Goal: Task Accomplishment & Management: Manage account settings

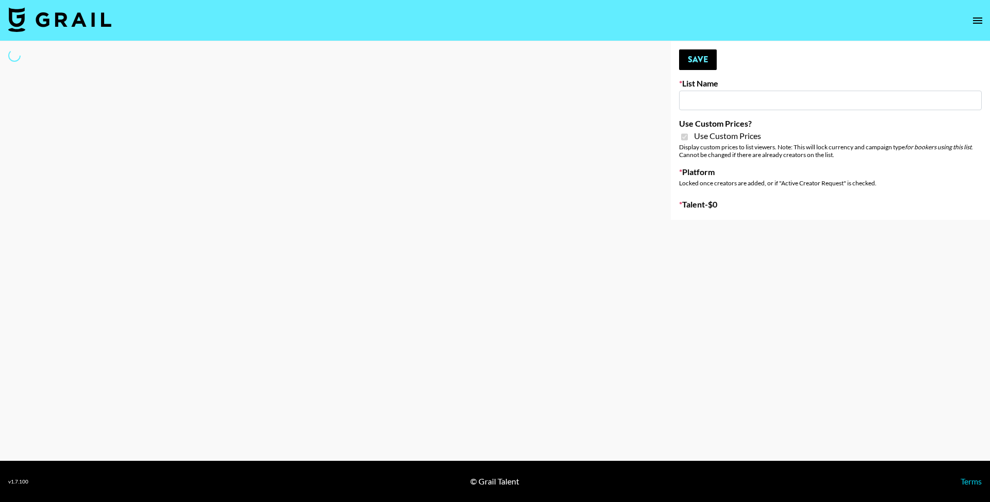
select select "Brand"
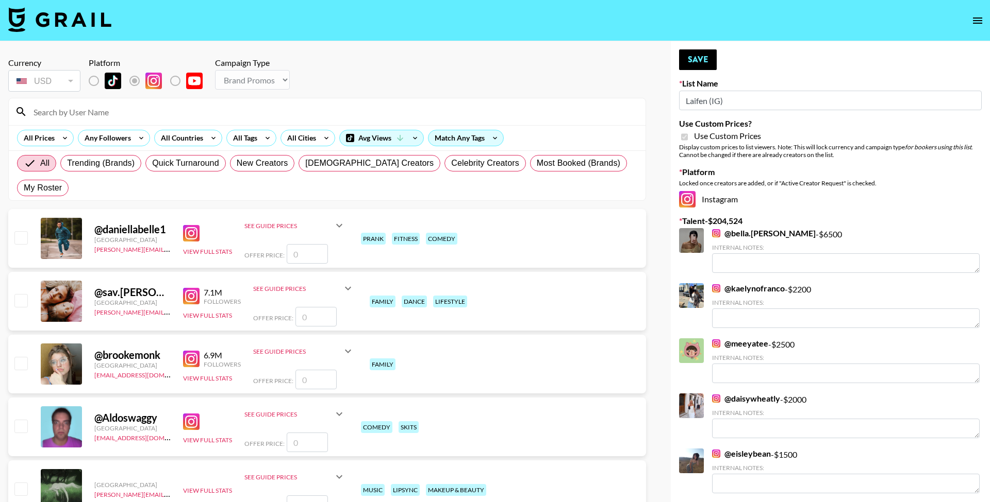
type input "Laifen (IG)"
checkbox input "true"
click at [245, 111] on input at bounding box center [330, 112] width 607 height 16
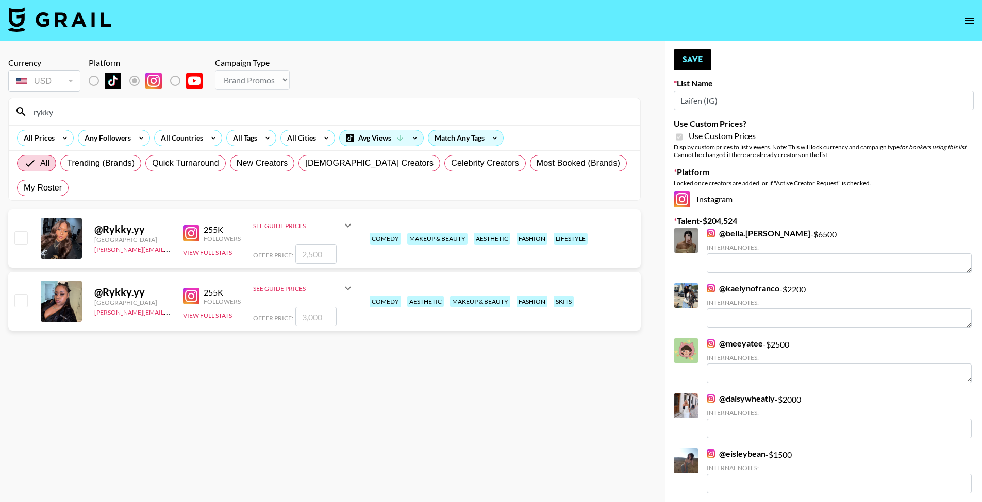
type input "rykky"
click at [18, 231] on input "checkbox" at bounding box center [20, 237] width 12 height 12
checkbox input "true"
type input "2500"
click at [23, 231] on input "checkbox" at bounding box center [20, 237] width 12 height 12
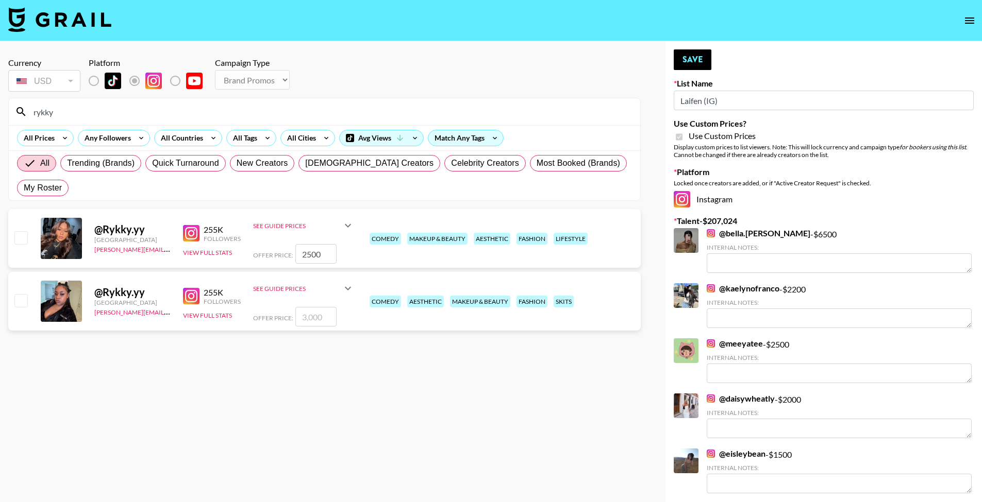
checkbox input "false"
click at [23, 294] on input "checkbox" at bounding box center [20, 300] width 12 height 12
checkbox input "true"
type input "3000"
click at [22, 231] on input "checkbox" at bounding box center [20, 237] width 12 height 12
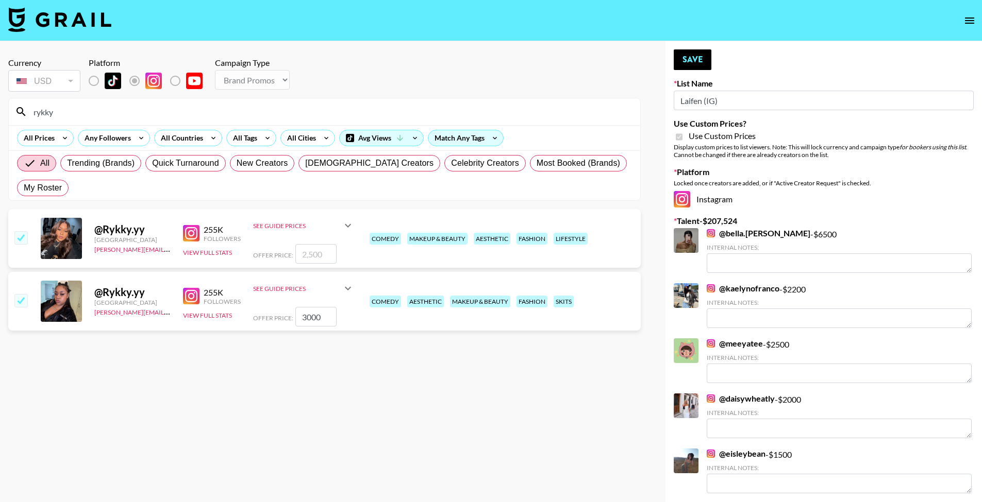
checkbox input "true"
type input "2500"
click at [19, 294] on input "checkbox" at bounding box center [20, 300] width 12 height 12
checkbox input "false"
drag, startPoint x: 130, startPoint y: 110, endPoint x: 5, endPoint y: 106, distance: 125.3
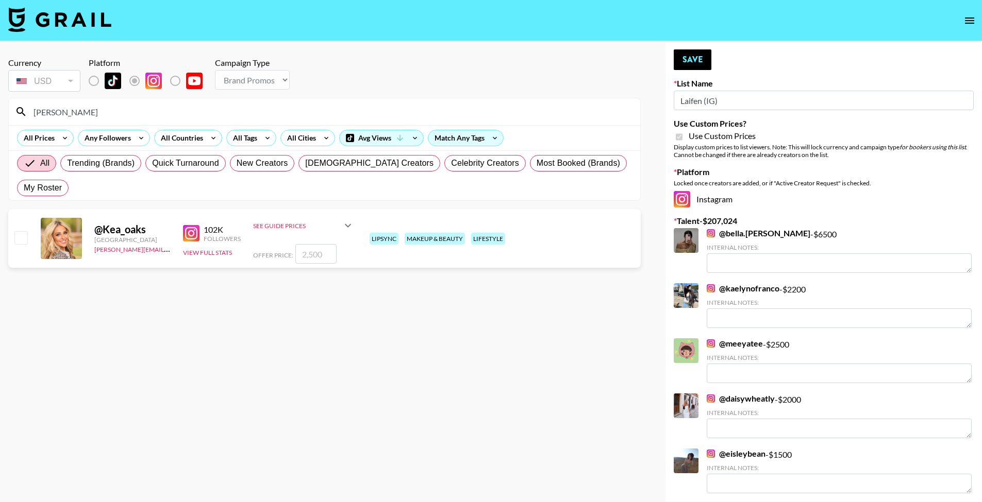
type input "[PERSON_NAME]"
click at [26, 231] on input "checkbox" at bounding box center [20, 237] width 12 height 12
checkbox input "true"
click at [319, 244] on input "2500" at bounding box center [315, 254] width 41 height 20
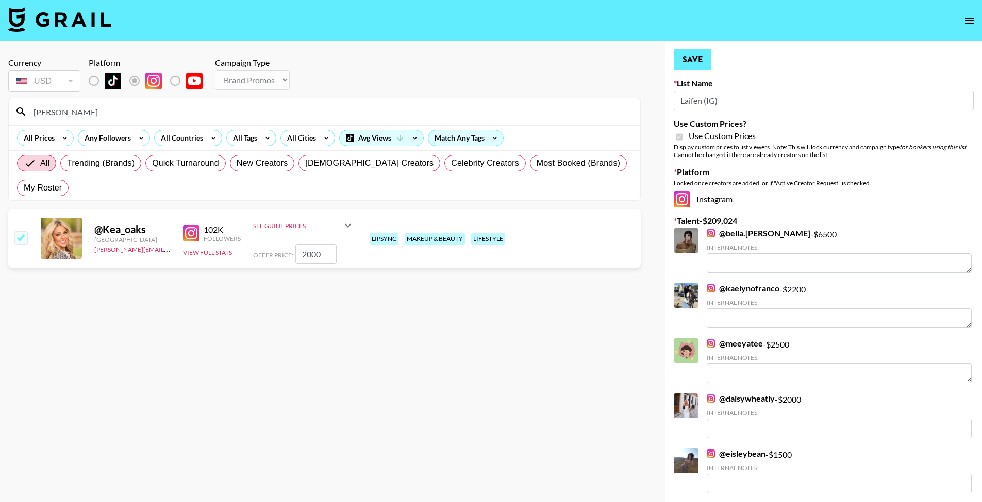
type input "2000"
click at [699, 65] on button "Save" at bounding box center [693, 59] width 38 height 21
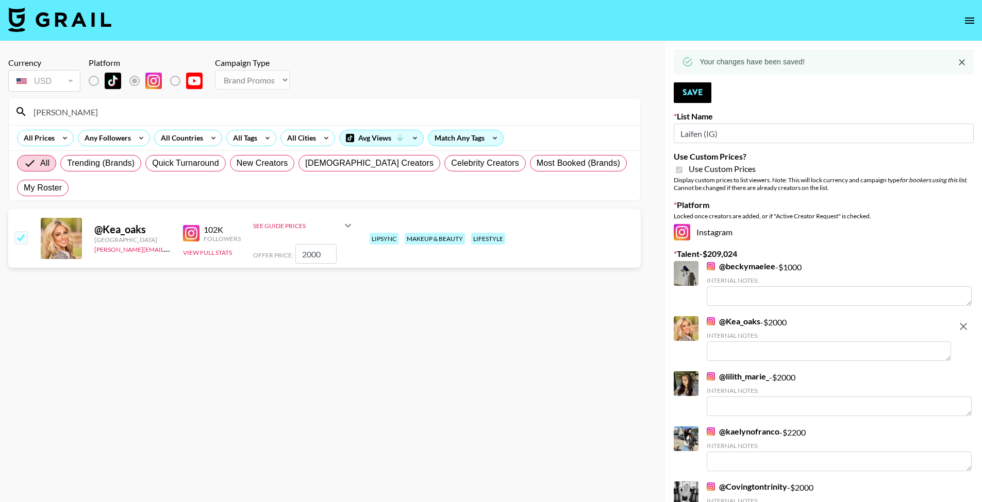
click at [303, 244] on input "2000" at bounding box center [315, 254] width 41 height 20
checkbox input "false"
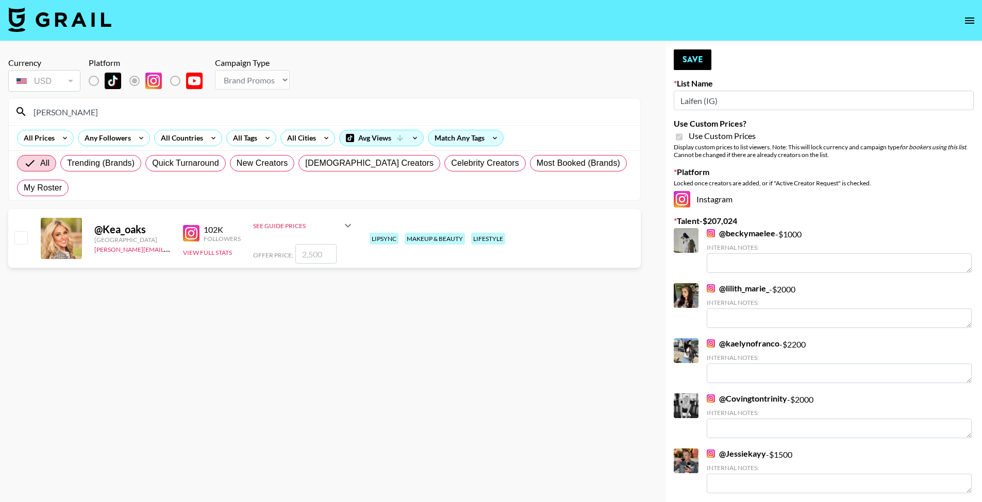
checkbox input "true"
type input "1750"
click at [699, 52] on button "Save" at bounding box center [693, 59] width 38 height 21
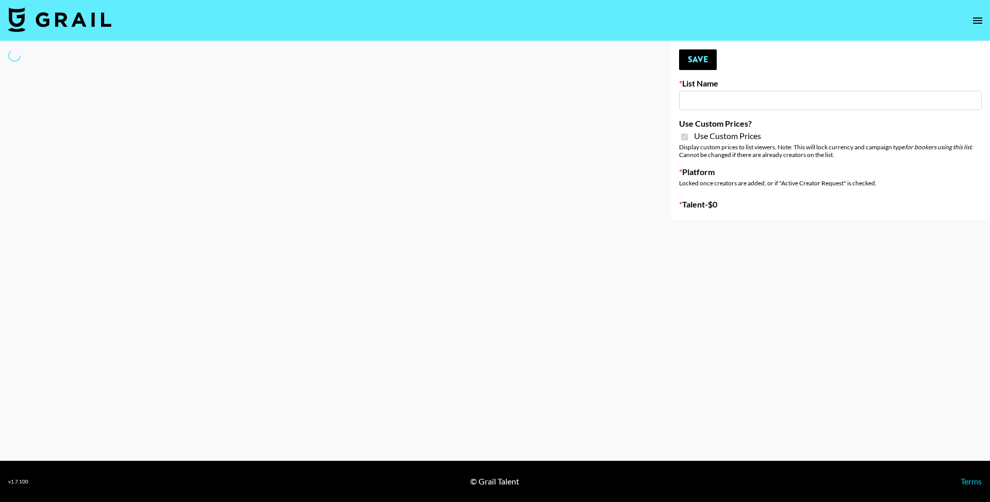
select select "Brand"
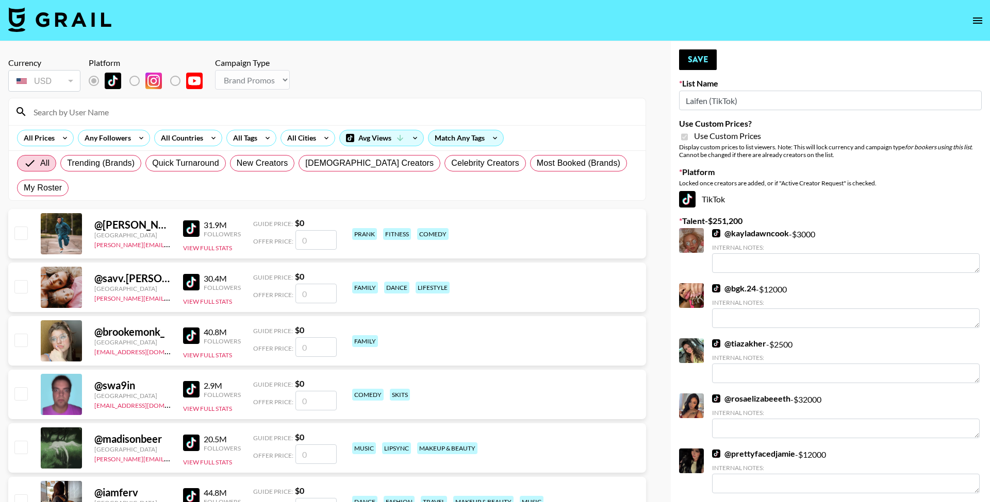
type input "Laifen (TikTok)"
checkbox input "true"
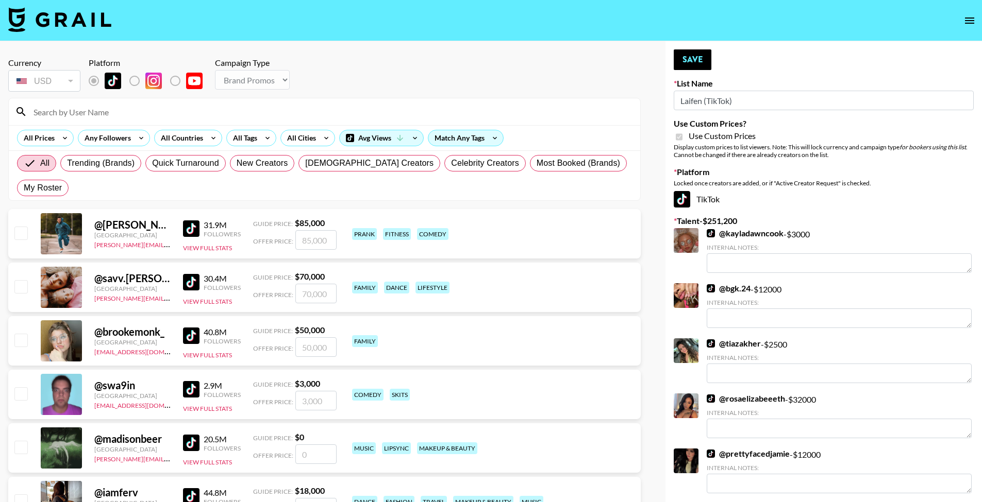
click at [250, 113] on input at bounding box center [330, 112] width 607 height 16
type input "t"
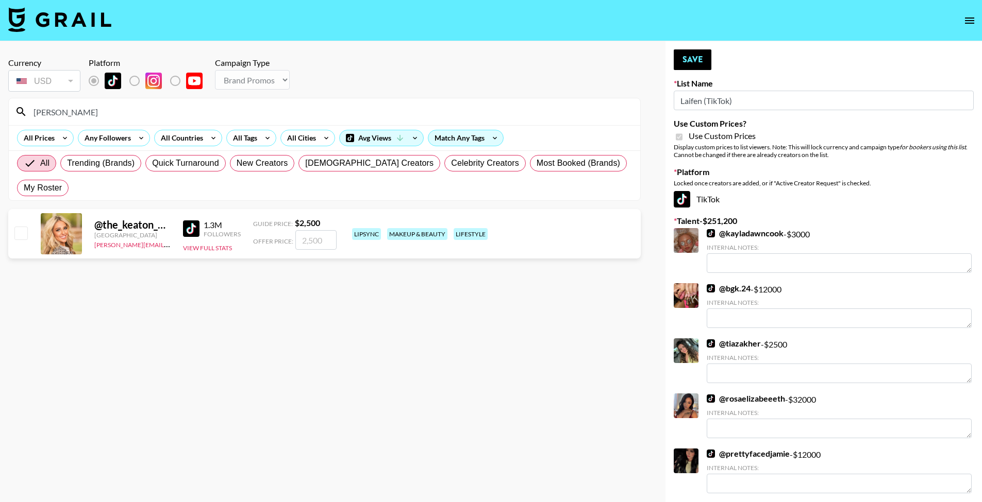
type input "[PERSON_NAME]"
click at [196, 221] on img at bounding box center [191, 229] width 16 height 16
click at [21, 227] on input "checkbox" at bounding box center [20, 233] width 12 height 12
checkbox input "true"
click at [330, 230] on input "2500" at bounding box center [315, 240] width 41 height 20
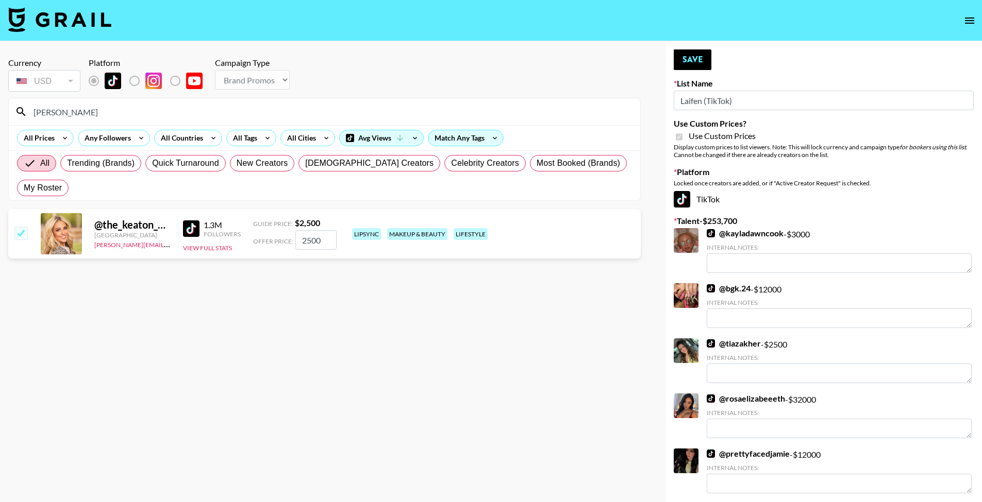
click at [330, 230] on input "2500" at bounding box center [315, 240] width 41 height 20
type input "2000"
drag, startPoint x: 118, startPoint y: 111, endPoint x: -1, endPoint y: 108, distance: 118.6
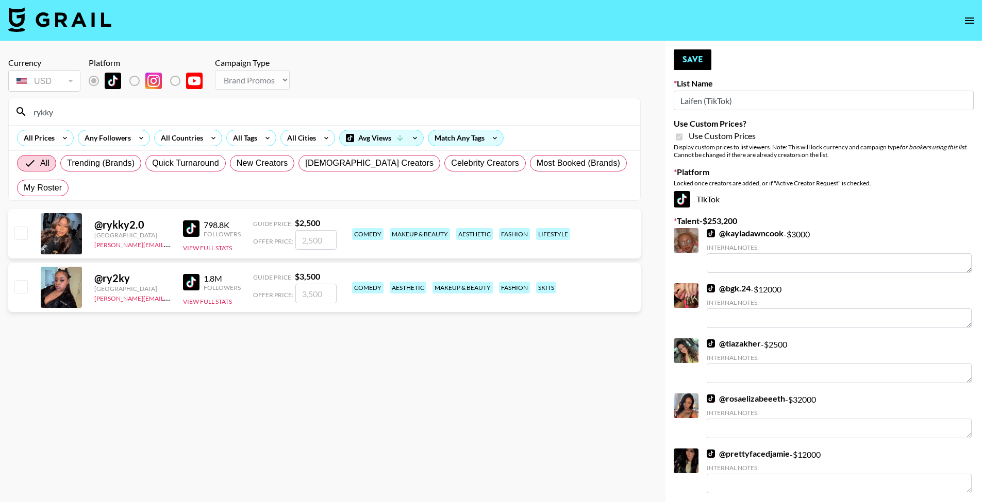
type input "rykky"
click at [18, 227] on input "checkbox" at bounding box center [20, 233] width 12 height 12
checkbox input "true"
type input "2500"
click at [16, 280] on input "checkbox" at bounding box center [20, 286] width 12 height 12
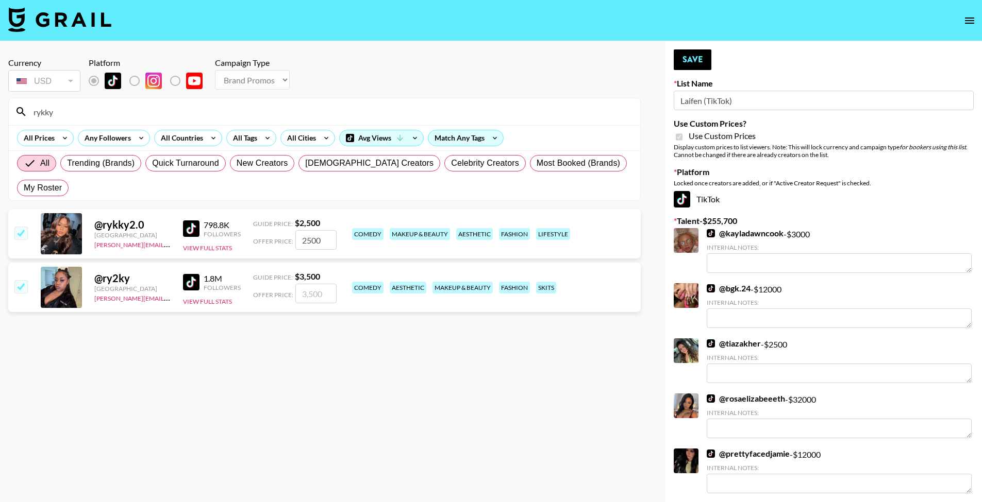
checkbox input "true"
type input "3500"
click at [310, 230] on input "2500" at bounding box center [315, 240] width 41 height 20
type input "2"
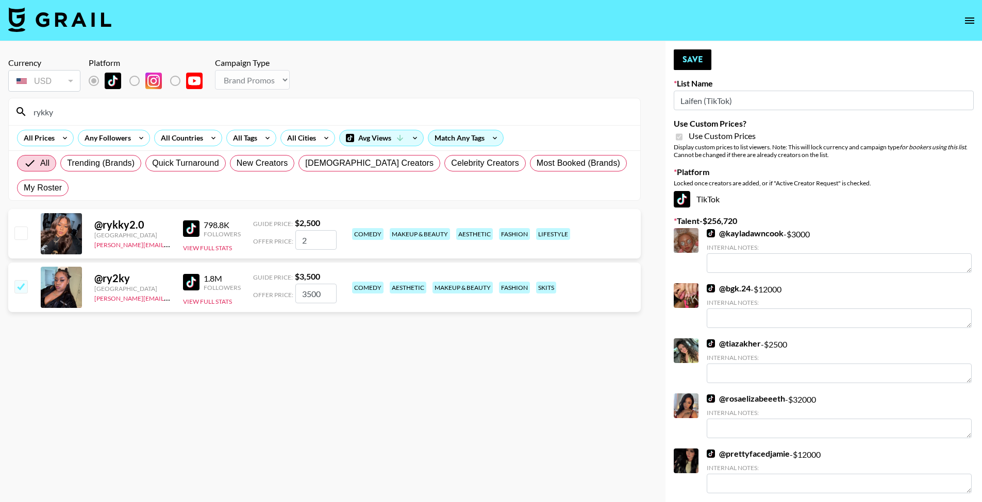
checkbox input "false"
checkbox input "true"
type input "1500"
click at [314, 284] on input "3500" at bounding box center [315, 294] width 41 height 20
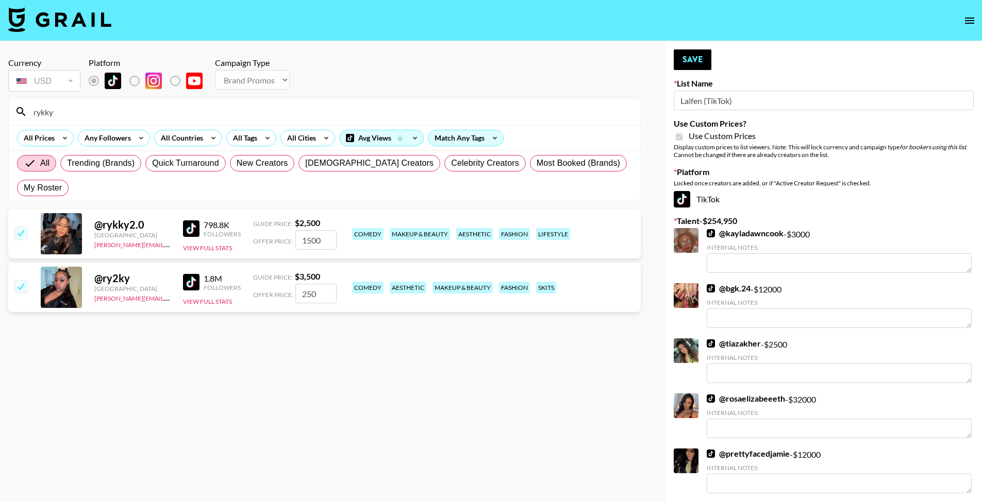
type input "2500"
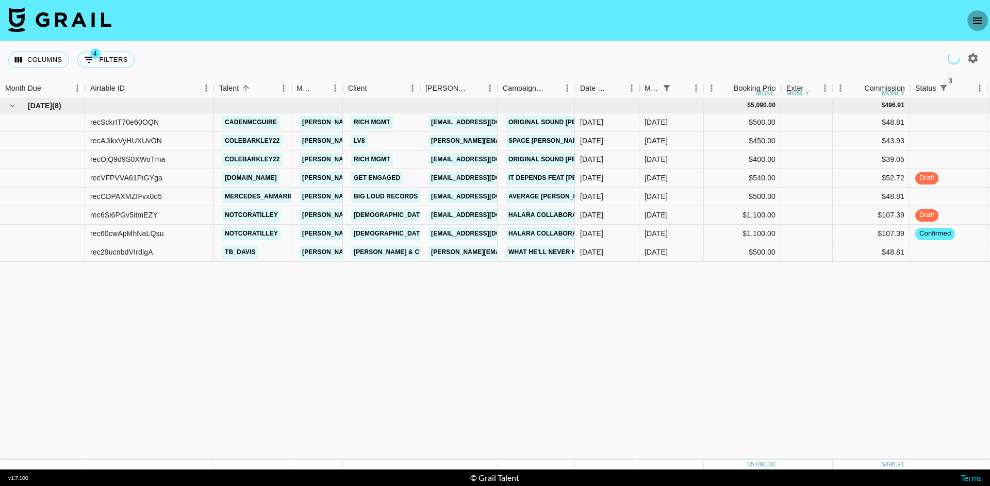
click at [972, 18] on icon "open drawer" at bounding box center [977, 20] width 12 height 12
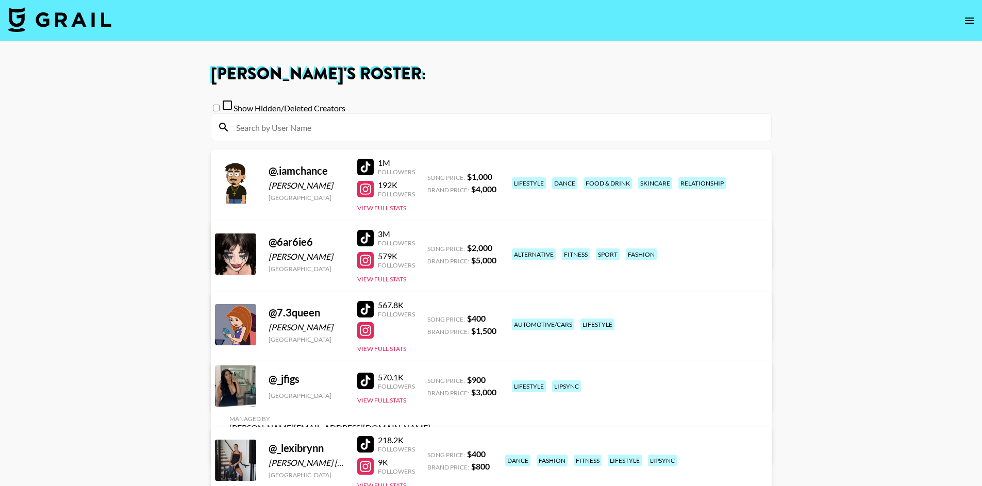
click at [347, 127] on input at bounding box center [497, 127] width 535 height 16
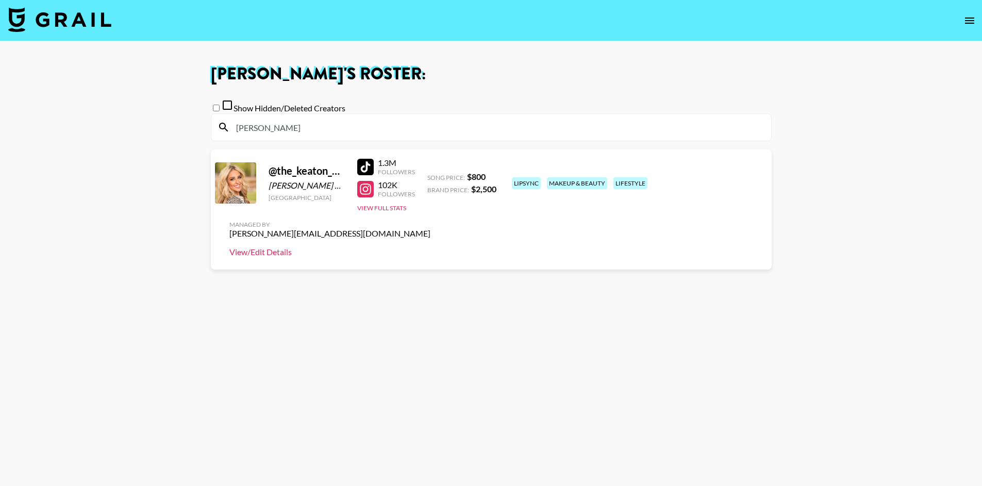
click at [430, 247] on link "View/Edit Details" at bounding box center [329, 252] width 201 height 10
drag, startPoint x: 284, startPoint y: 137, endPoint x: 158, endPoint y: 113, distance: 128.1
click at [163, 116] on main "Chris Casey 's Roster: Show Hidden/Deleted Creators keaton @ the_keaton_oaks Ke…" at bounding box center [491, 280] width 982 height 478
type input "Cole"
drag, startPoint x: 273, startPoint y: 158, endPoint x: 731, endPoint y: 202, distance: 460.8
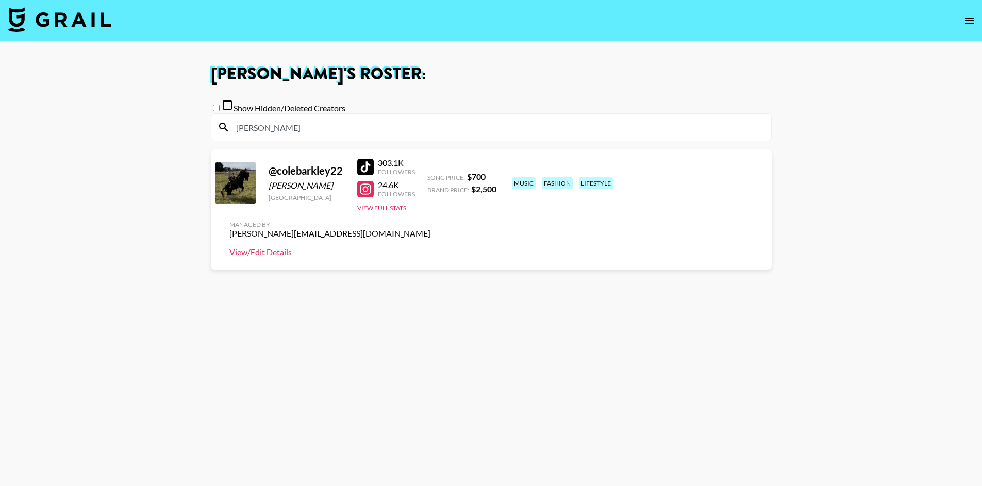
click at [430, 247] on link "View/Edit Details" at bounding box center [329, 252] width 201 height 10
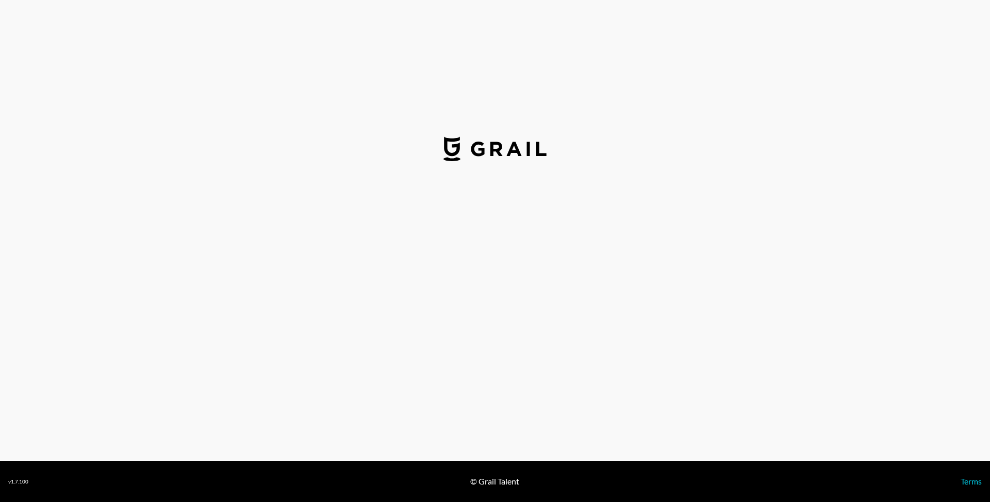
select select "USD"
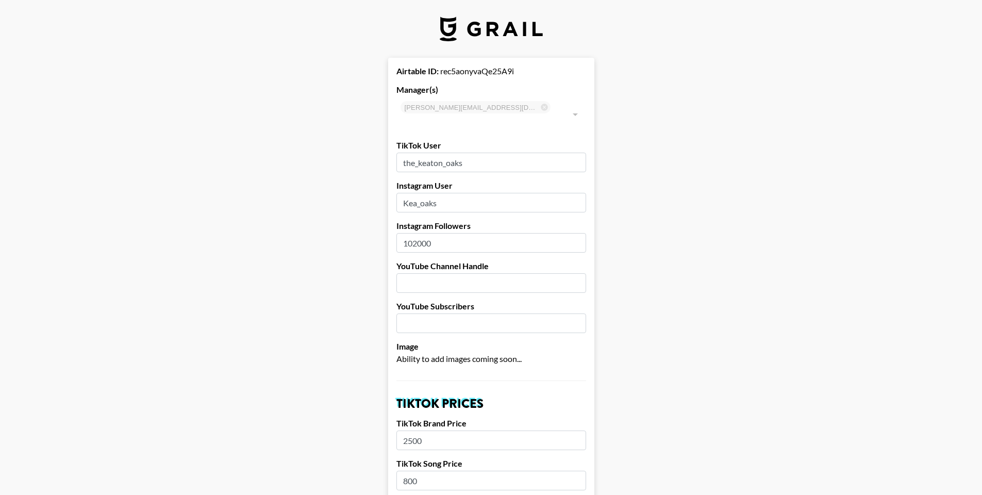
drag, startPoint x: 479, startPoint y: 145, endPoint x: 374, endPoint y: 145, distance: 105.6
paste input "keaton_reeese"
type input "keaton_reeese"
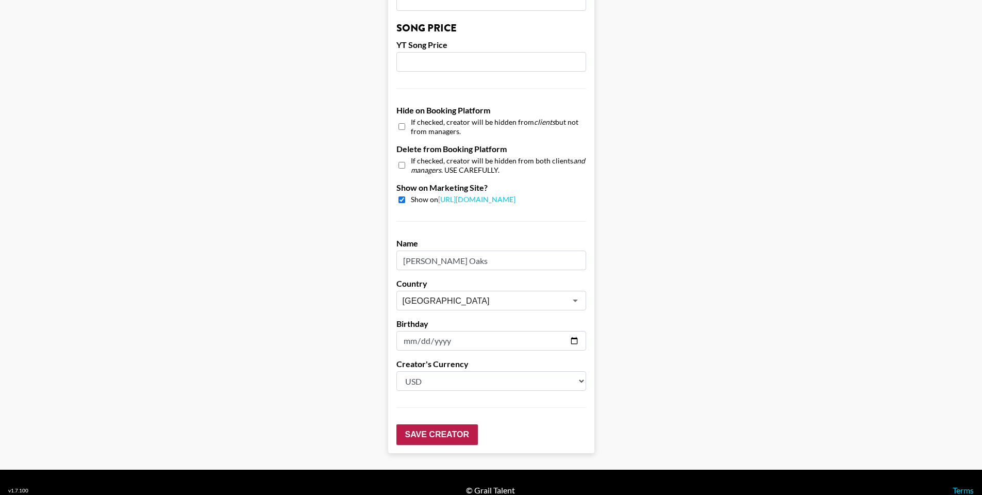
click at [463, 424] on input "Save Creator" at bounding box center [436, 434] width 81 height 21
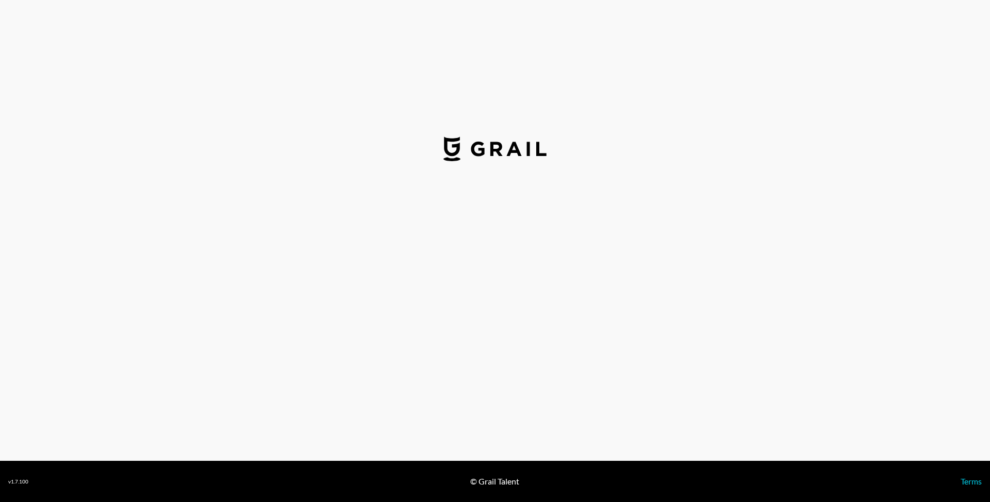
select select "USD"
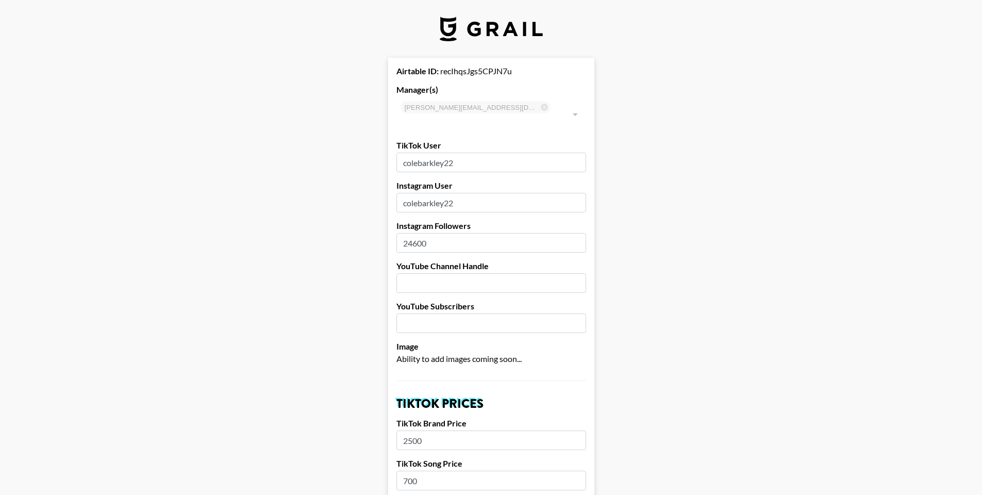
drag, startPoint x: 478, startPoint y: 147, endPoint x: 382, endPoint y: 140, distance: 96.2
paste input "."
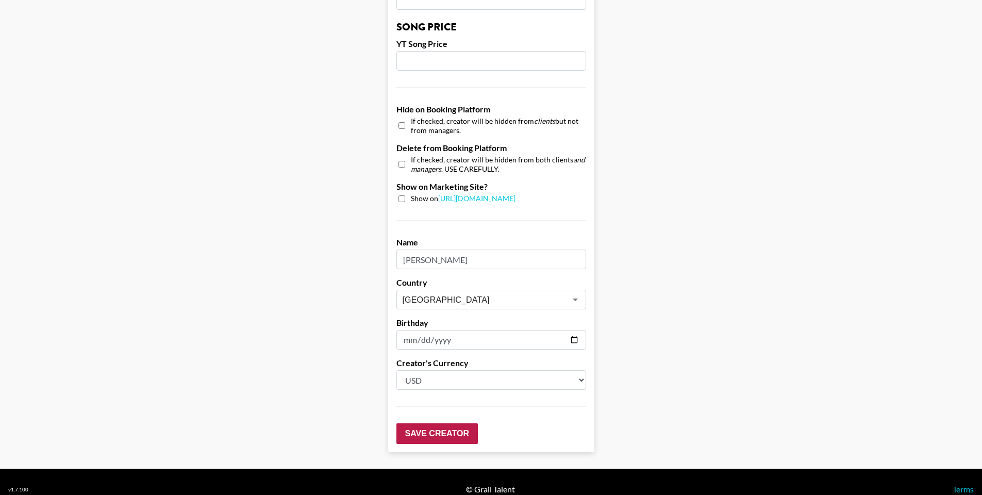
type input "cole.barkley22"
click at [453, 423] on input "Save Creator" at bounding box center [436, 433] width 81 height 21
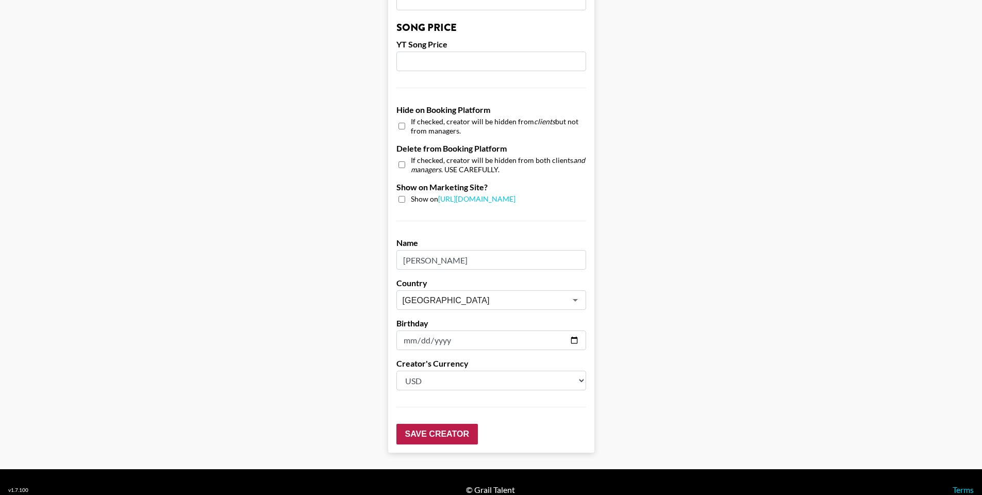
scroll to position [902, 0]
